Goal: Transaction & Acquisition: Purchase product/service

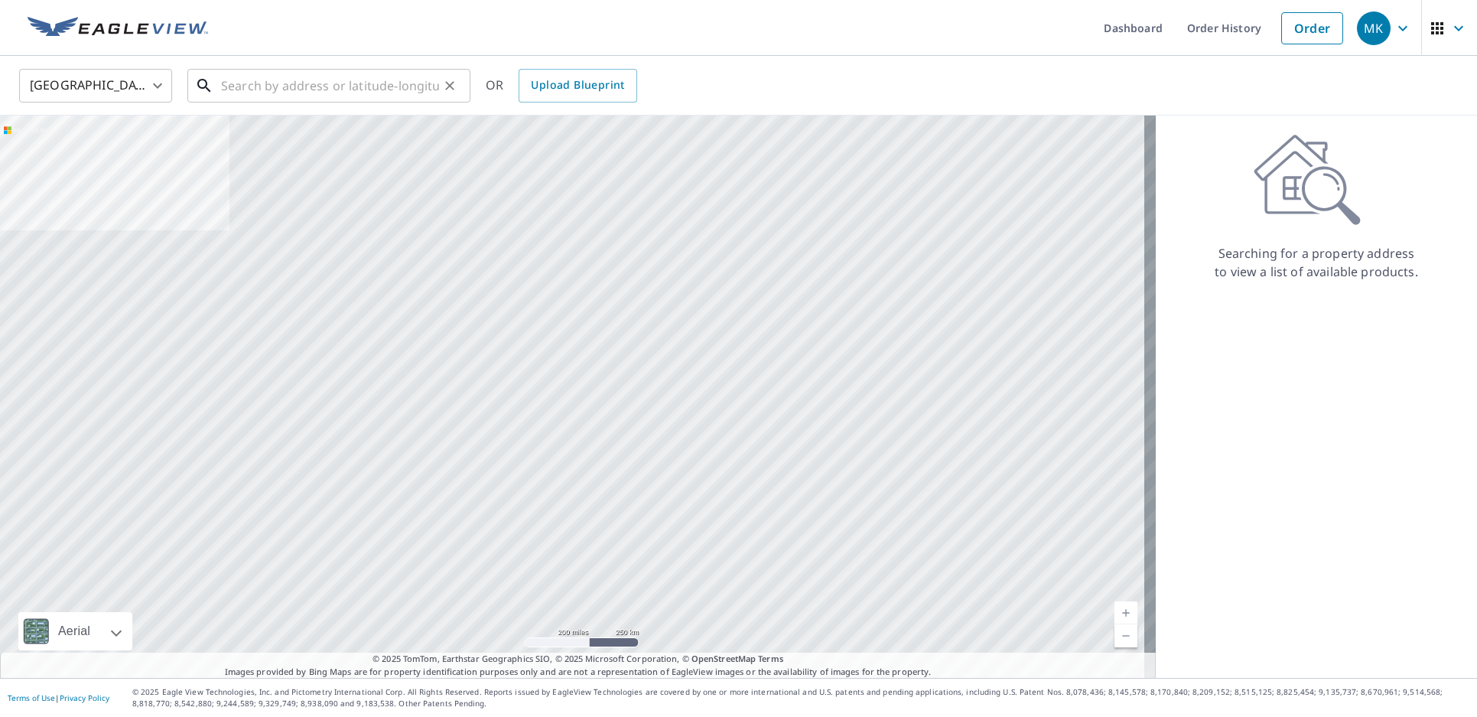
click at [272, 87] on input "text" at bounding box center [330, 85] width 218 height 43
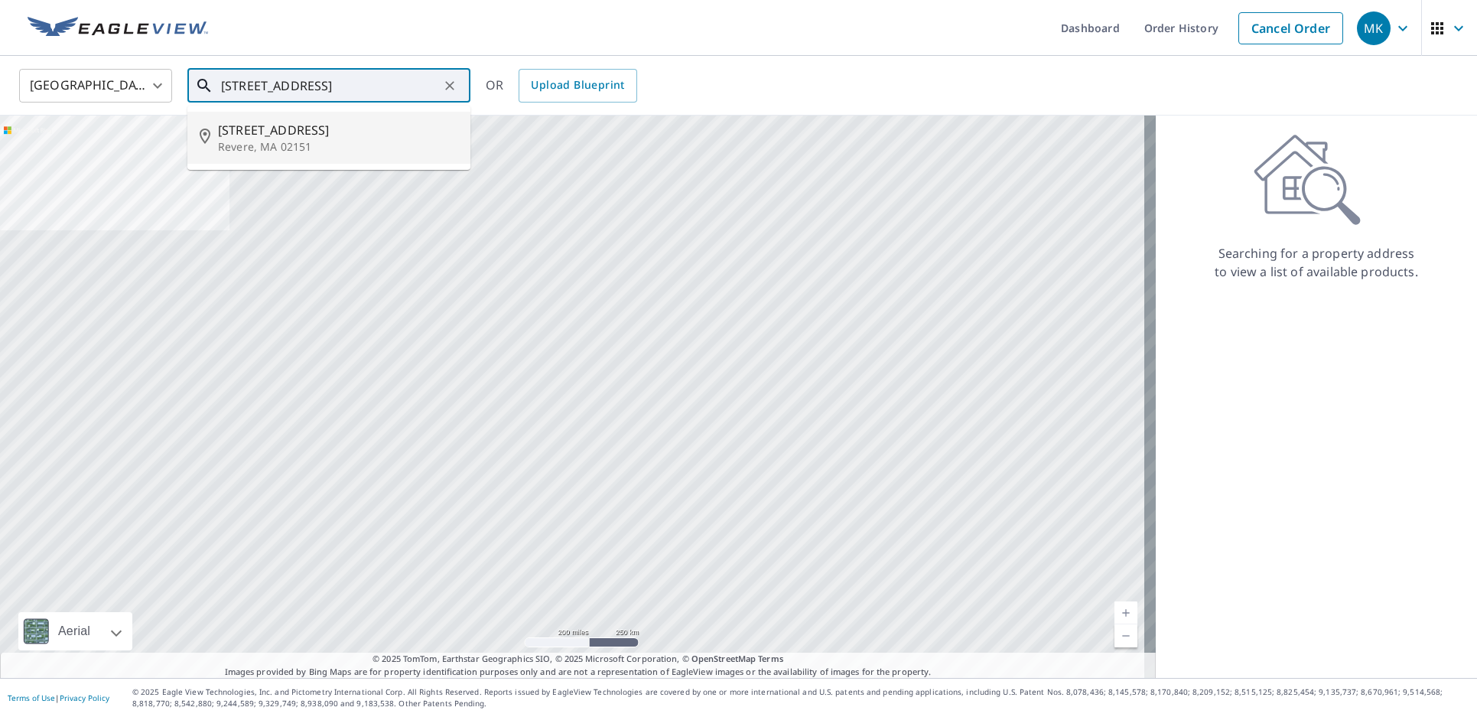
click at [309, 125] on span "[STREET_ADDRESS]" at bounding box center [338, 130] width 240 height 18
type input "[STREET_ADDRESS]"
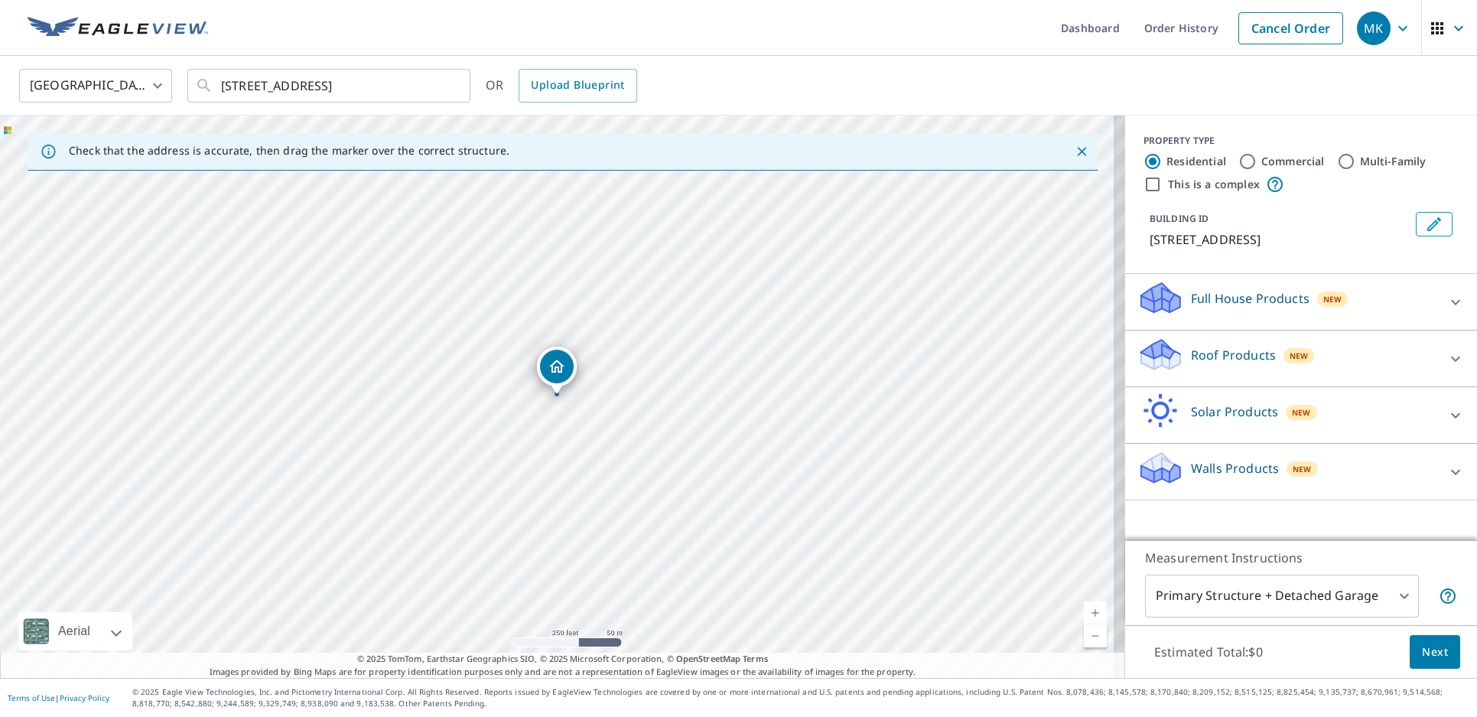
click at [562, 363] on icon "Dropped pin, building 1, Residential property, 257 Bellingham Ave Revere, MA 02…" at bounding box center [557, 366] width 18 height 18
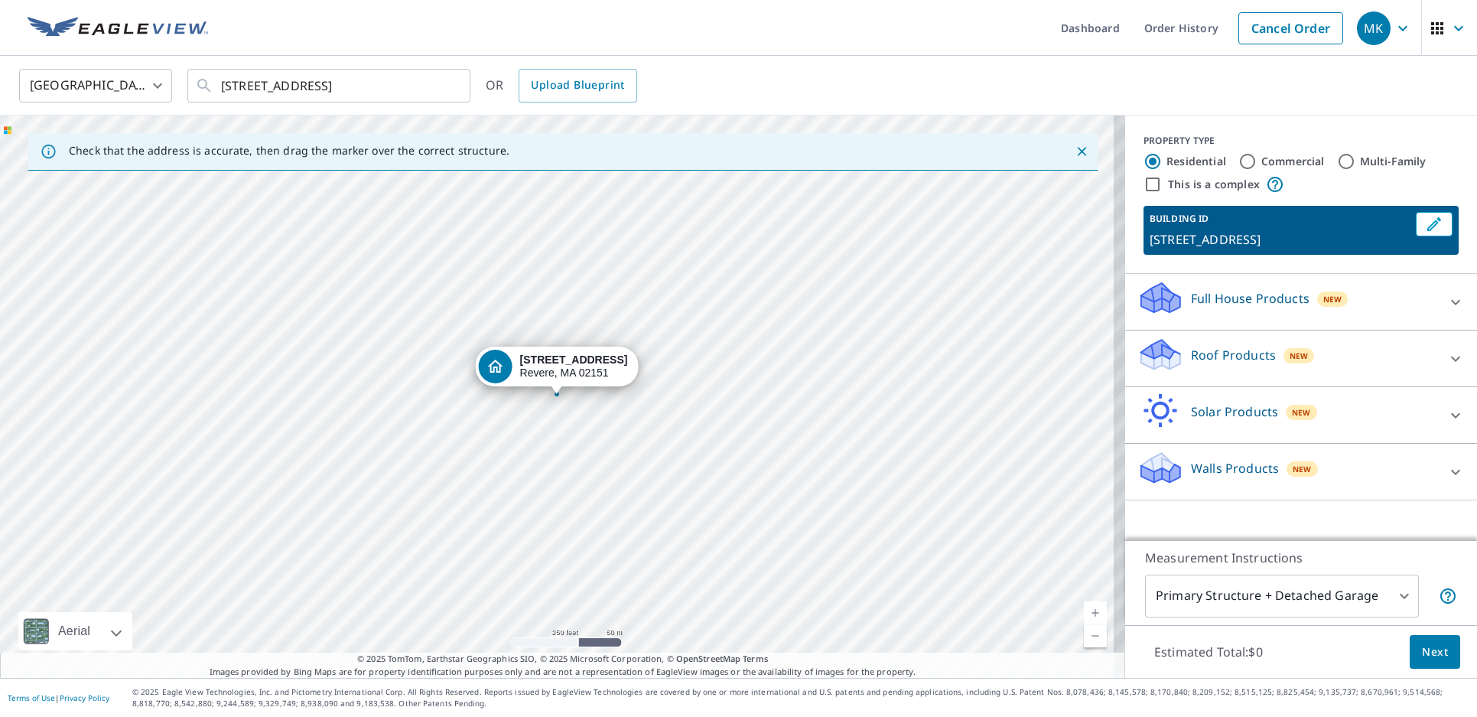
click at [1406, 353] on div "Roof Products New" at bounding box center [1288, 359] width 300 height 44
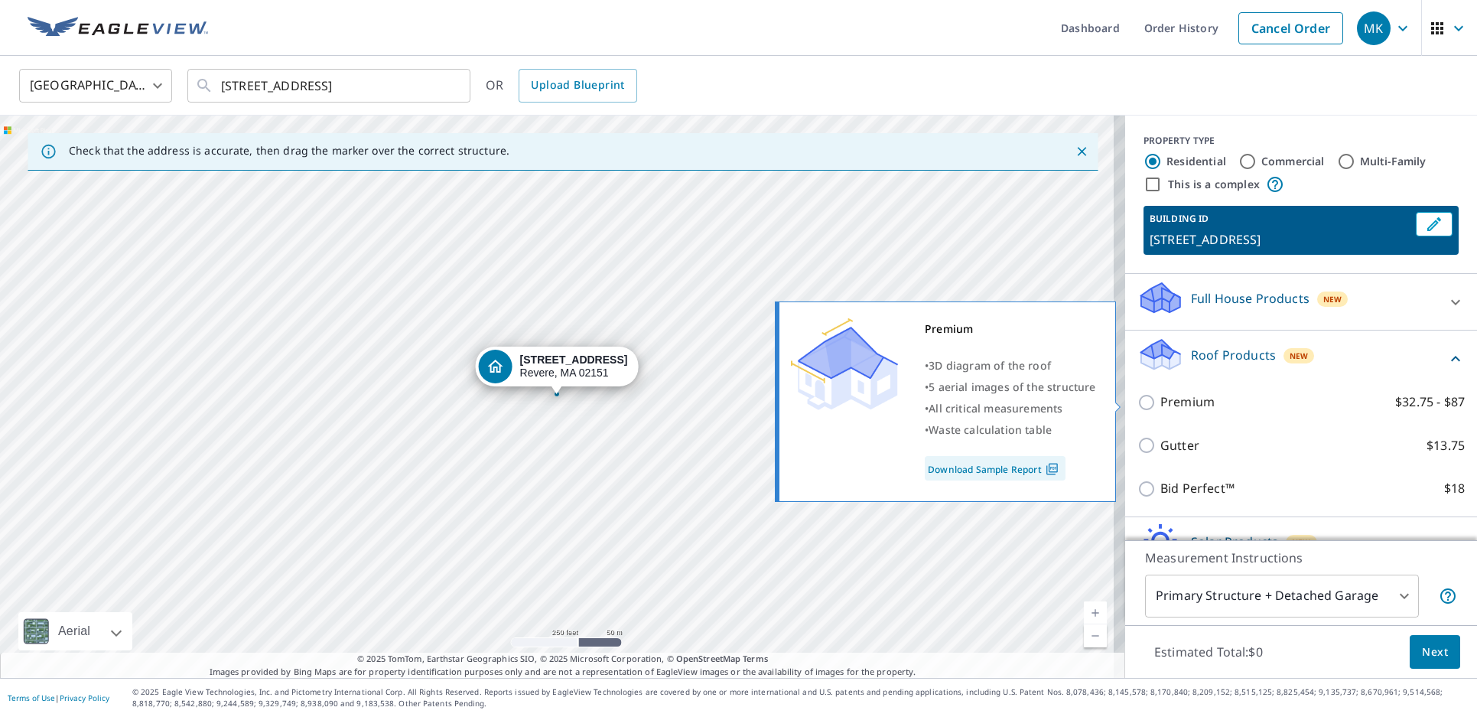
scroll to position [77, 0]
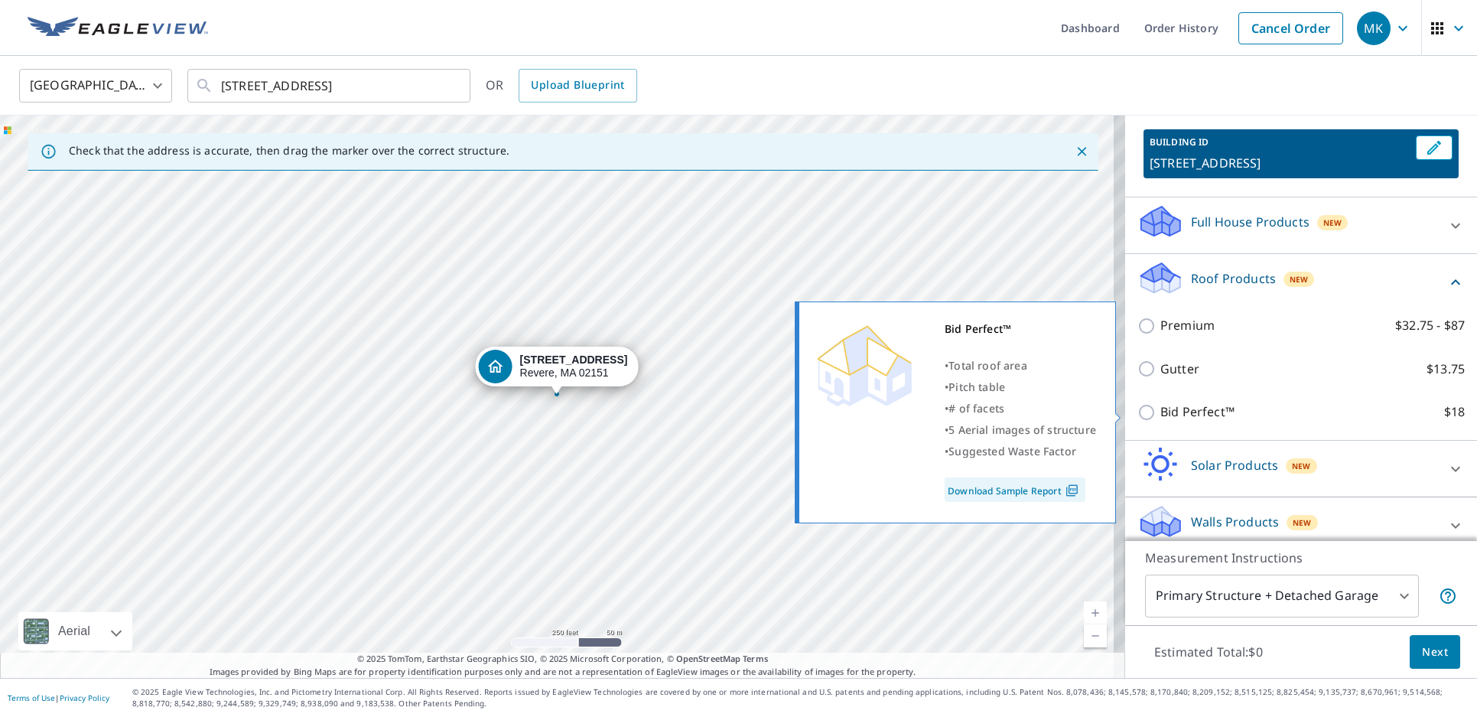
click at [1170, 406] on p "Bid Perfect™" at bounding box center [1198, 411] width 74 height 19
click at [1161, 406] on input "Bid Perfect™ $18" at bounding box center [1149, 412] width 23 height 18
checkbox input "true"
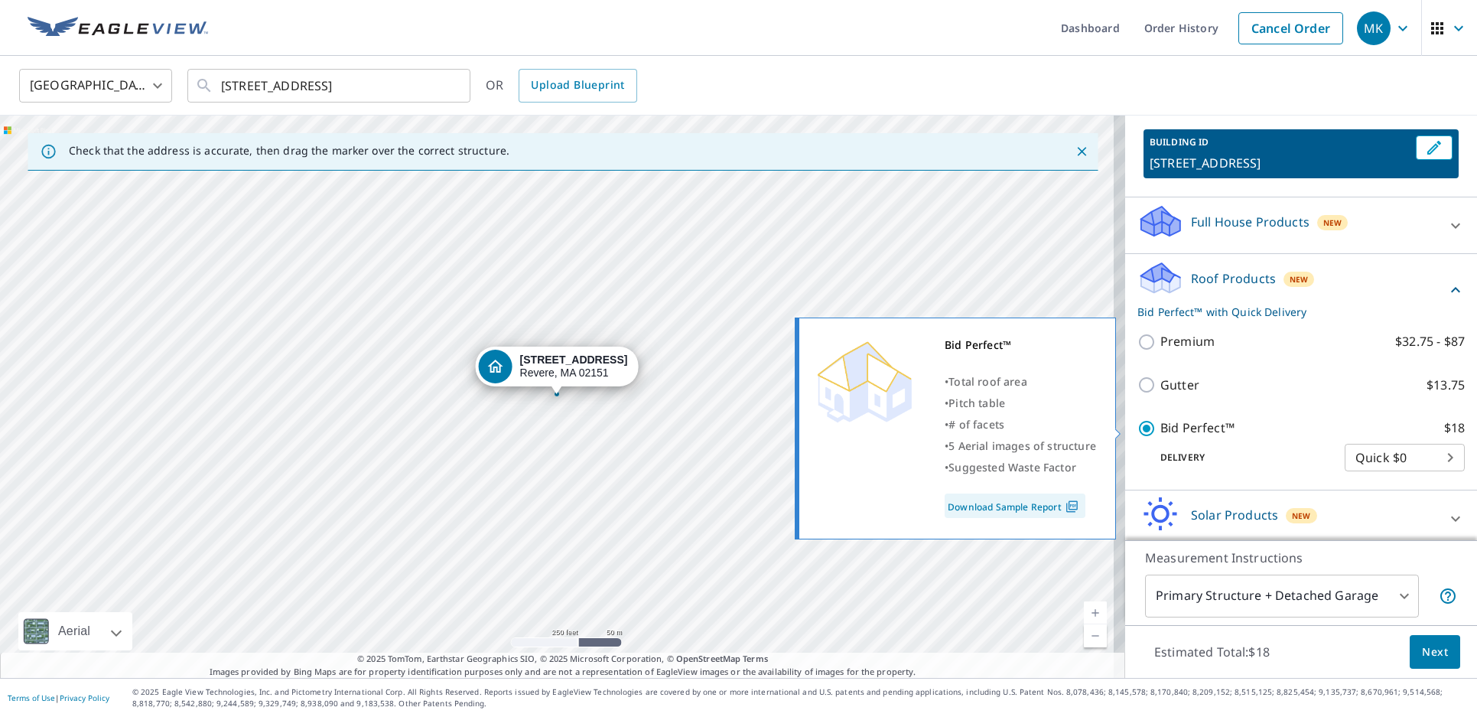
scroll to position [140, 0]
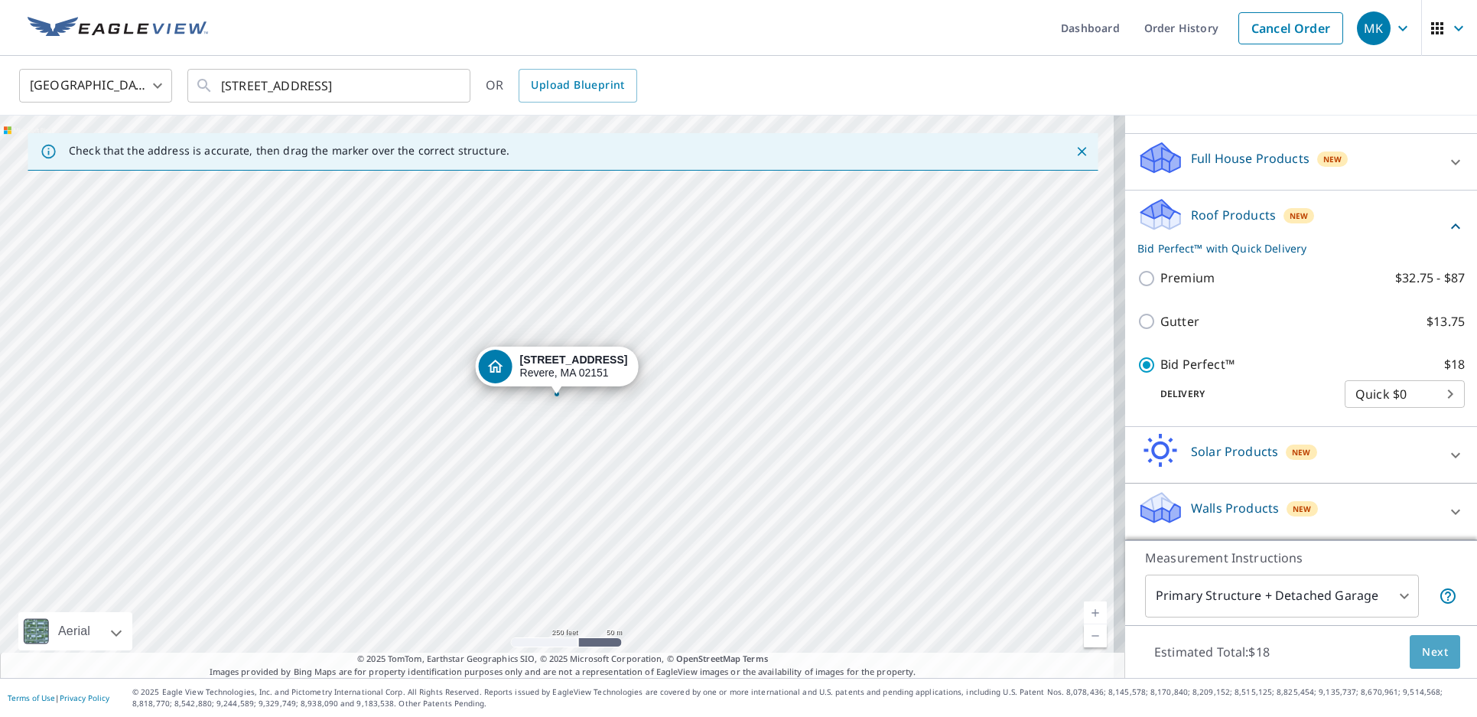
click at [1426, 652] on span "Next" at bounding box center [1435, 652] width 26 height 19
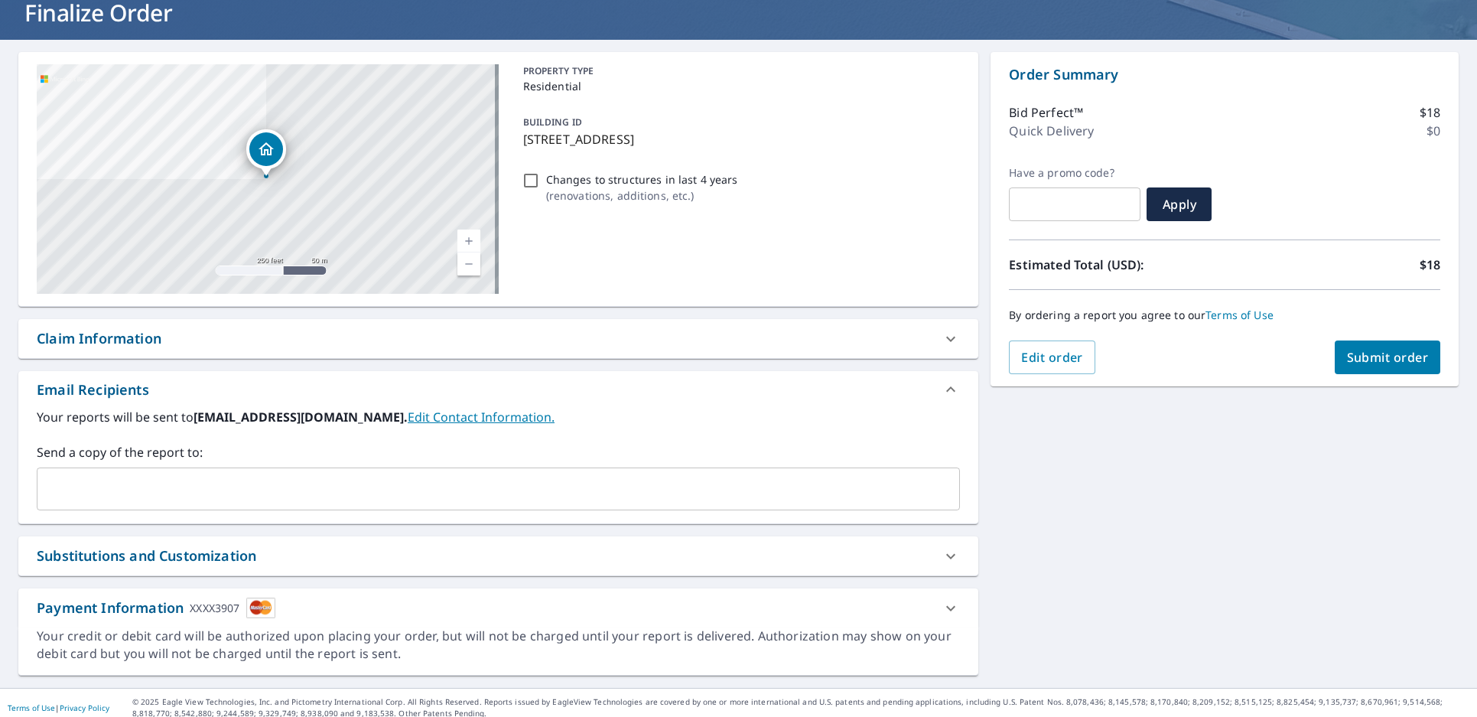
scroll to position [112, 0]
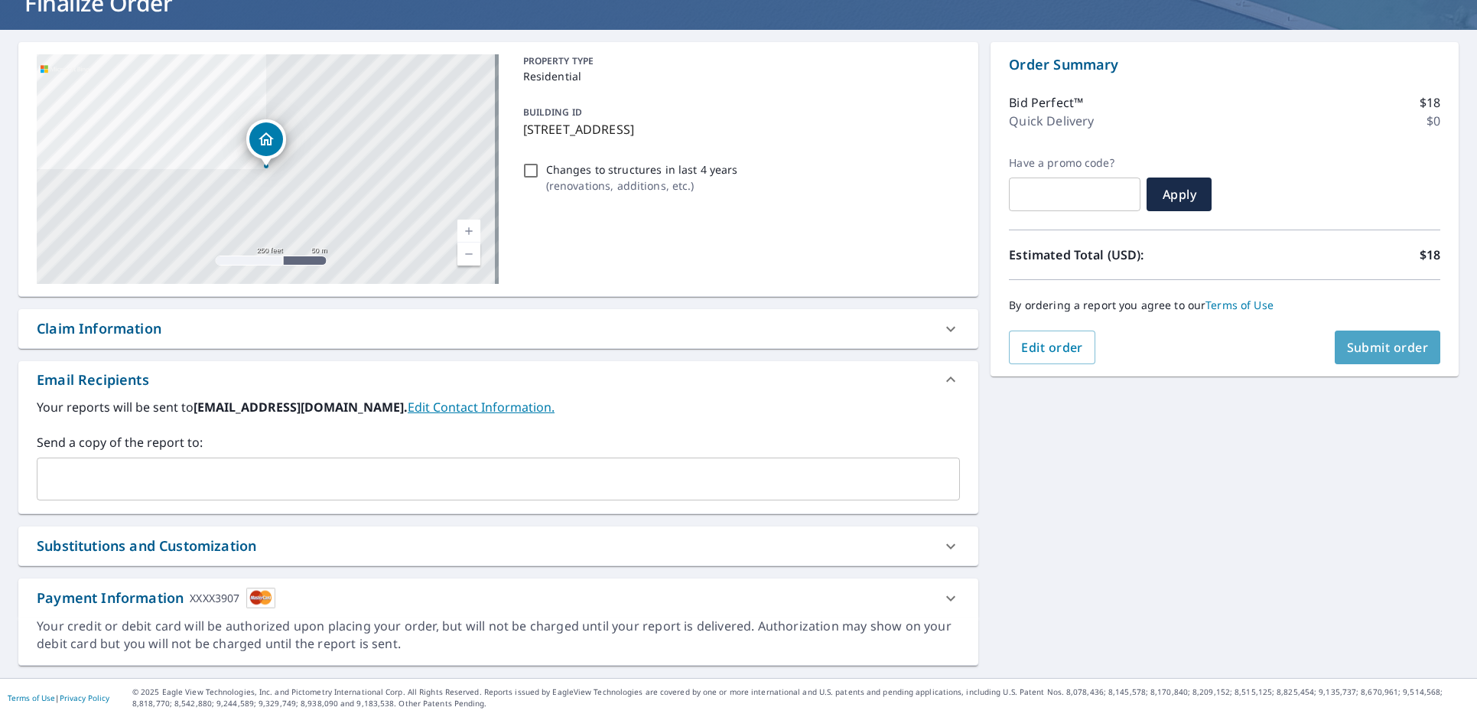
click at [1363, 350] on span "Submit order" at bounding box center [1388, 347] width 82 height 17
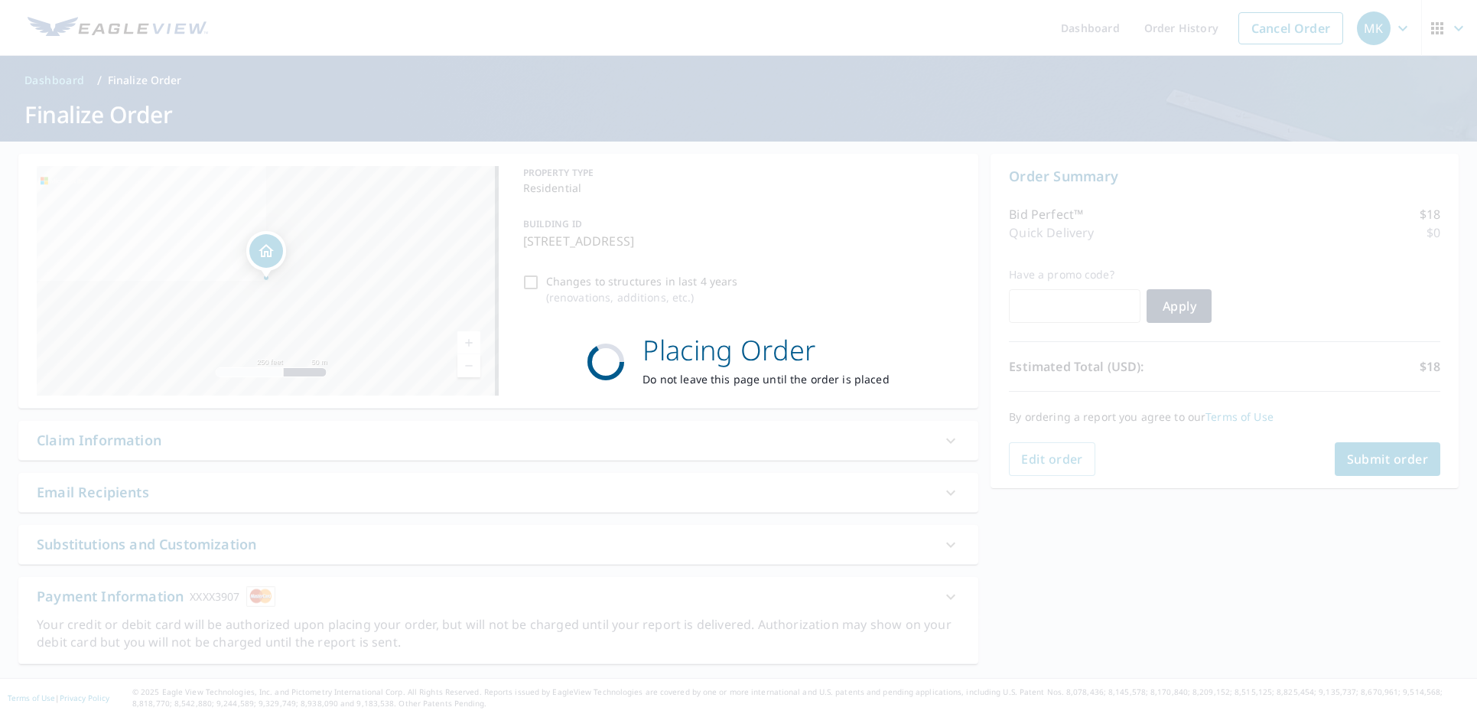
scroll to position [0, 0]
